Goal: Task Accomplishment & Management: Complete application form

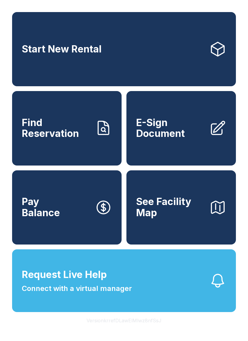
click at [201, 285] on button "Request Live Help Connect with a virtual manager" at bounding box center [123, 281] width 223 height 63
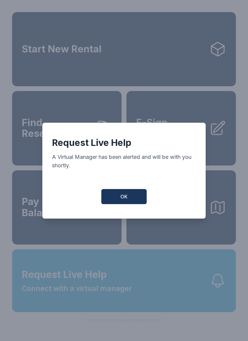
click at [132, 204] on button "OK" at bounding box center [123, 196] width 45 height 15
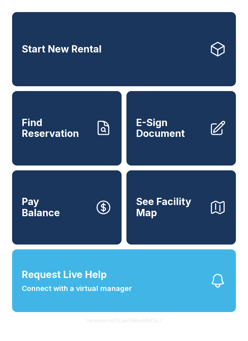
click at [203, 312] on button "Request Live Help Connect with a virtual manager" at bounding box center [123, 281] width 223 height 63
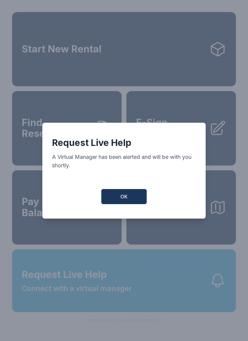
click at [136, 197] on button "OK" at bounding box center [123, 196] width 45 height 15
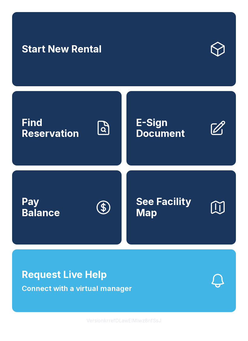
click at [136, 197] on button "OK" at bounding box center [123, 195] width 43 height 14
click at [189, 302] on button "Request Live Help Connect with a virtual manager" at bounding box center [123, 281] width 223 height 63
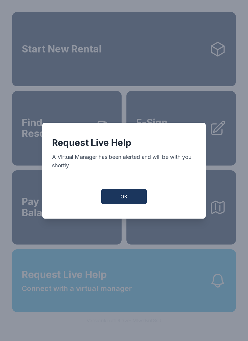
click at [138, 200] on button "OK" at bounding box center [123, 196] width 45 height 15
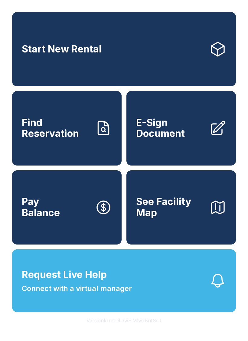
click at [75, 132] on span "Find Reservation" at bounding box center [56, 128] width 68 height 22
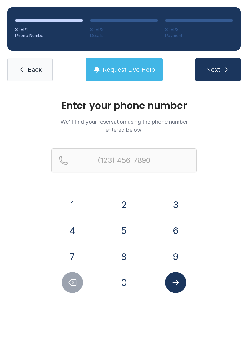
click at [175, 231] on button "6" at bounding box center [175, 230] width 21 height 21
click at [120, 260] on button "8" at bounding box center [123, 256] width 21 height 21
click at [167, 261] on button "9" at bounding box center [175, 256] width 21 height 21
click at [120, 206] on button "2" at bounding box center [123, 204] width 21 height 21
click at [120, 258] on button "8" at bounding box center [123, 256] width 21 height 21
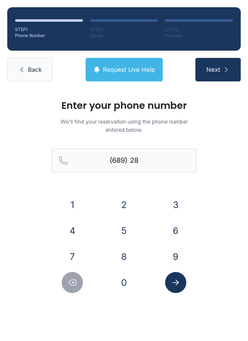
click at [123, 292] on button "0" at bounding box center [123, 282] width 21 height 21
click at [119, 258] on button "8" at bounding box center [123, 256] width 21 height 21
click at [123, 280] on button "0" at bounding box center [123, 282] width 21 height 21
click at [119, 233] on button "5" at bounding box center [123, 230] width 21 height 21
click at [163, 213] on div "3" at bounding box center [175, 204] width 42 height 21
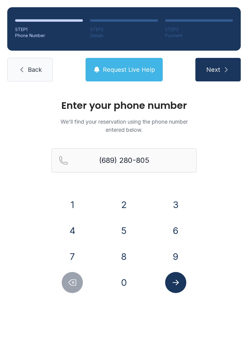
click at [171, 202] on button "3" at bounding box center [175, 204] width 21 height 21
click at [178, 292] on button "Submit lookup form" at bounding box center [175, 282] width 21 height 21
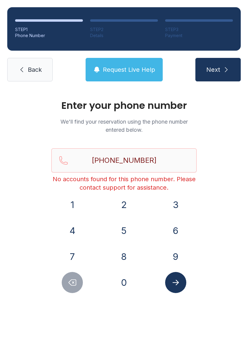
click at [177, 270] on div "1 2 3 4 5 6 7 8 9 0" at bounding box center [123, 243] width 145 height 99
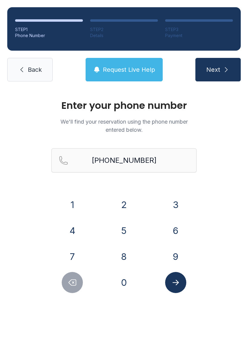
click at [173, 282] on icon "Submit lookup form" at bounding box center [175, 282] width 9 height 9
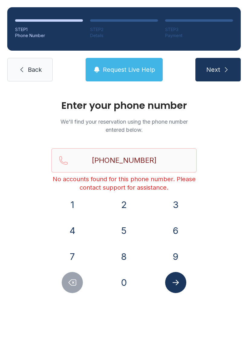
click at [219, 69] on span "Next" at bounding box center [213, 70] width 14 height 8
click at [159, 157] on input "[PHONE_NUMBER]" at bounding box center [123, 161] width 145 height 24
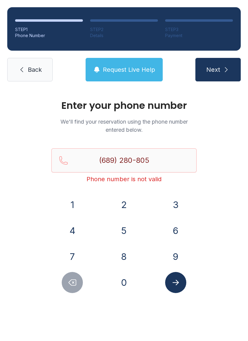
click at [119, 201] on button "2" at bounding box center [123, 204] width 21 height 21
click at [207, 71] on span "Next" at bounding box center [213, 70] width 14 height 8
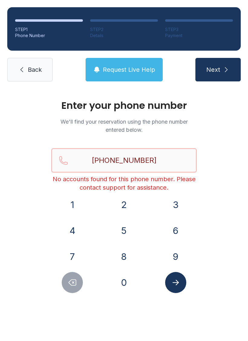
click at [165, 166] on input "[PHONE_NUMBER]" at bounding box center [123, 161] width 145 height 24
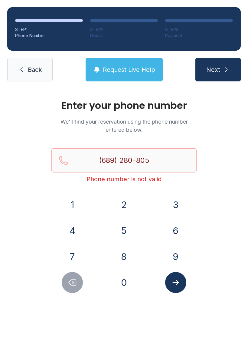
click at [75, 188] on div "(689) 280-805 Phone number is not valid" at bounding box center [123, 170] width 145 height 43
click at [80, 211] on button "1" at bounding box center [72, 204] width 21 height 21
type input "[PHONE_NUMBER]"
click at [216, 76] on button "Next" at bounding box center [217, 70] width 45 height 24
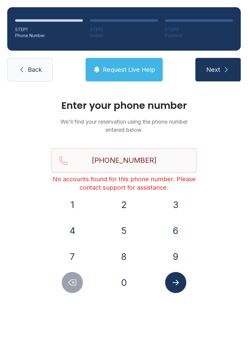
click at [123, 65] on button "Request Live Help" at bounding box center [123, 70] width 77 height 24
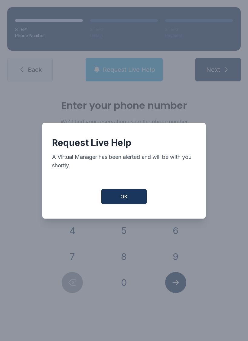
click at [112, 200] on button "OK" at bounding box center [123, 196] width 45 height 15
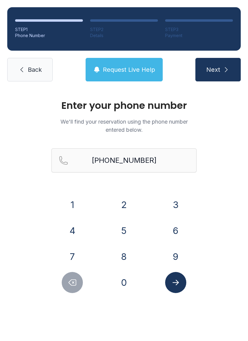
click at [35, 78] on link "Back" at bounding box center [29, 70] width 45 height 24
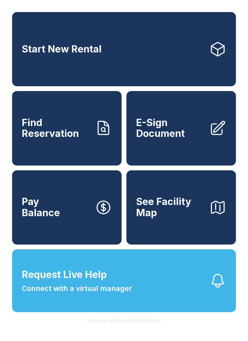
click at [187, 131] on span "E-Sign Document" at bounding box center [170, 128] width 68 height 22
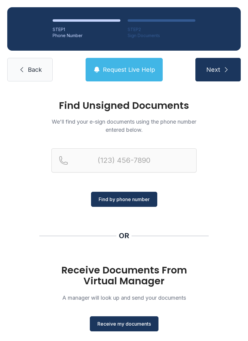
click at [138, 324] on span "Receive my documents" at bounding box center [123, 324] width 53 height 7
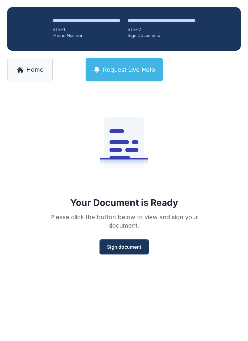
click at [146, 244] on button "Sign document" at bounding box center [123, 247] width 49 height 15
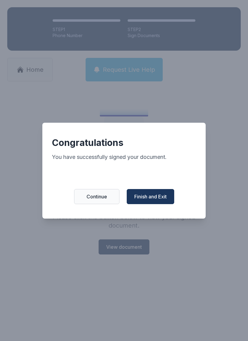
click at [164, 200] on span "Finish and Exit" at bounding box center [150, 196] width 32 height 7
